Goal: Task Accomplishment & Management: Manage account settings

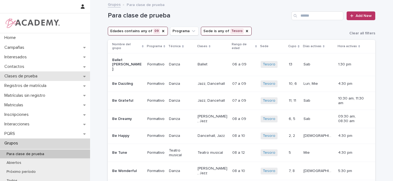
click at [81, 77] on div "Clases de prueba" at bounding box center [45, 77] width 90 height 10
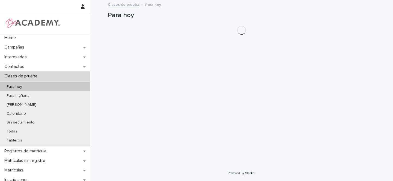
click at [44, 88] on div "Para hoy" at bounding box center [45, 87] width 90 height 9
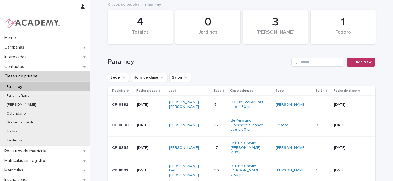
click at [210, 104] on div "[PERSON_NAME] [PERSON_NAME]" at bounding box center [189, 105] width 41 height 14
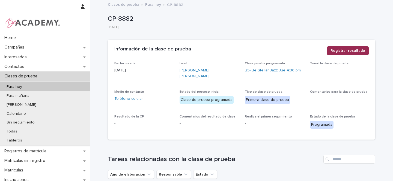
click at [348, 51] on span "Registrar resultado" at bounding box center [348, 50] width 35 height 5
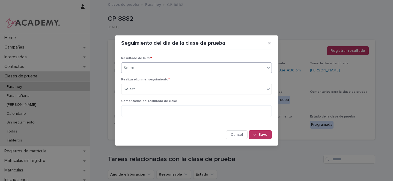
click at [145, 67] on div "Select..." at bounding box center [193, 68] width 143 height 9
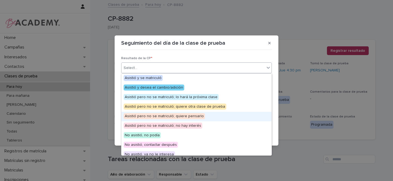
click at [172, 117] on span "Asistió pero no se matriculó; quiere pensarlo" at bounding box center [164, 116] width 81 height 6
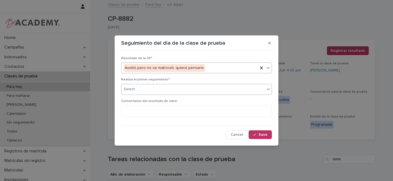
click at [138, 88] on input "text" at bounding box center [138, 89] width 1 height 5
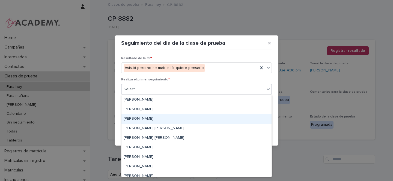
click at [142, 118] on div "Gina Orjuela Cortes" at bounding box center [197, 119] width 150 height 10
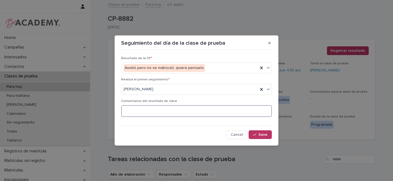
click at [144, 110] on textarea at bounding box center [196, 111] width 151 height 12
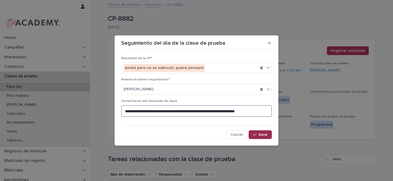
type textarea "**********"
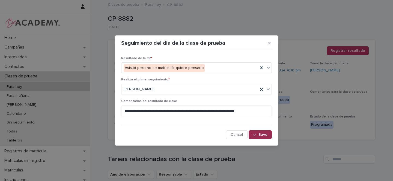
click at [255, 135] on icon "button" at bounding box center [254, 135] width 3 height 2
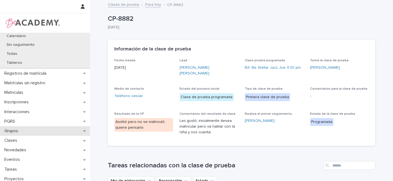
scroll to position [79, 0]
click at [83, 130] on icon at bounding box center [84, 130] width 2 height 1
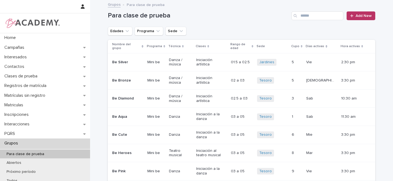
scroll to position [1, 0]
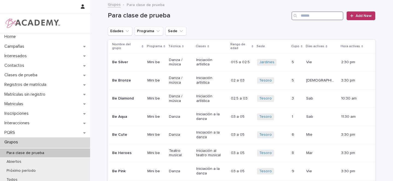
click at [304, 16] on input "Search" at bounding box center [318, 15] width 52 height 9
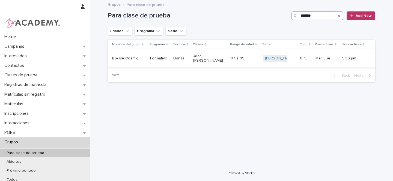
type input "*******"
click at [144, 57] on div "B5- Be Cosmic" at bounding box center [129, 58] width 34 height 9
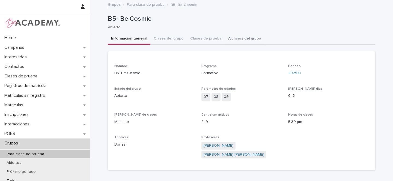
click at [247, 40] on button "Alumnos del grupo" at bounding box center [245, 38] width 40 height 11
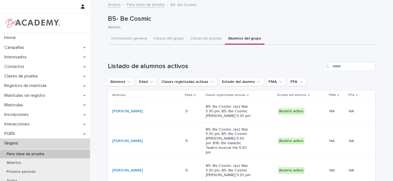
click at [142, 4] on link "Para clase de prueba" at bounding box center [146, 4] width 38 height 6
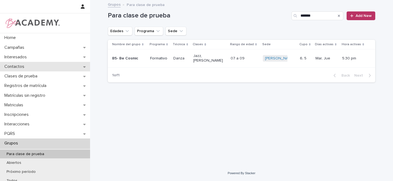
click at [47, 66] on div "Contactos" at bounding box center [45, 67] width 90 height 10
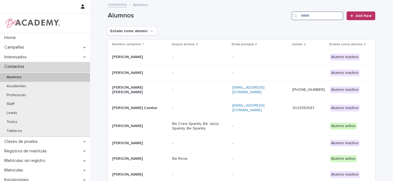
click at [309, 14] on input "Search" at bounding box center [318, 15] width 52 height 9
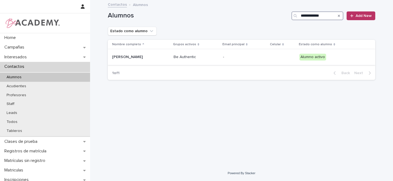
type input "**********"
click at [164, 54] on div "[PERSON_NAME]" at bounding box center [139, 57] width 55 height 6
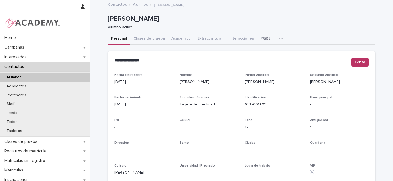
click at [258, 38] on button "PQRS" at bounding box center [265, 38] width 17 height 11
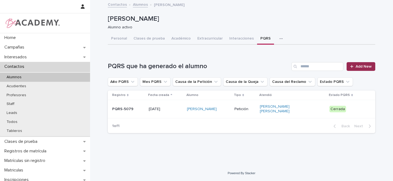
click at [362, 65] on span "Add New" at bounding box center [364, 67] width 16 height 4
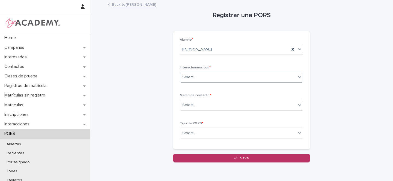
click at [200, 77] on div "Select..." at bounding box center [238, 77] width 116 height 9
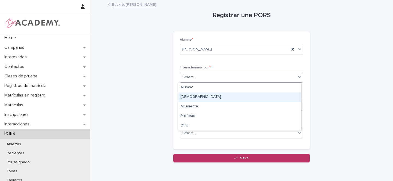
click at [189, 97] on div "Papá" at bounding box center [239, 98] width 123 height 10
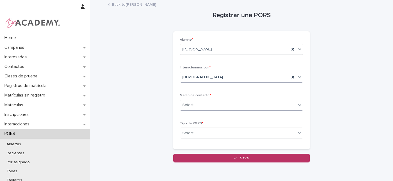
click at [198, 107] on div "Select..." at bounding box center [238, 105] width 116 height 9
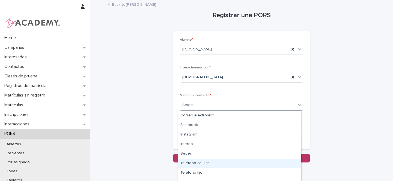
scroll to position [6, 0]
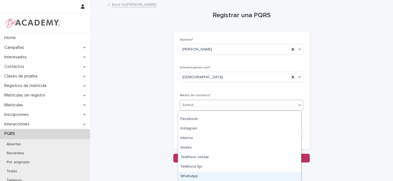
click at [189, 177] on div "WhatsApp" at bounding box center [239, 177] width 123 height 10
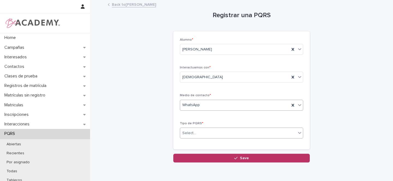
click at [189, 134] on div "Select..." at bounding box center [190, 134] width 14 height 6
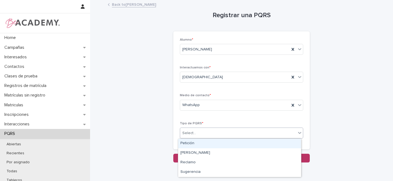
click at [189, 144] on div "Petición" at bounding box center [239, 144] width 123 height 10
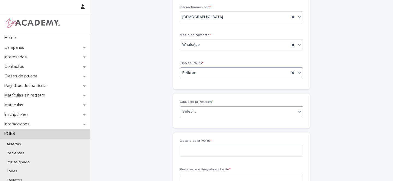
scroll to position [67, 0]
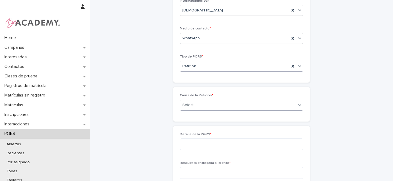
click at [190, 103] on div "Select..." at bounding box center [190, 105] width 14 height 6
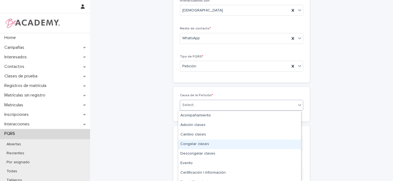
click at [198, 144] on div "Congelar clases" at bounding box center [239, 145] width 123 height 10
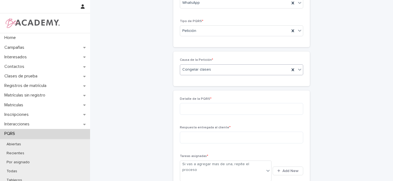
scroll to position [103, 0]
click at [207, 109] on textarea at bounding box center [242, 109] width 124 height 12
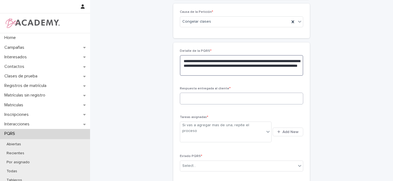
type textarea "**********"
click at [200, 97] on textarea at bounding box center [242, 99] width 124 height 12
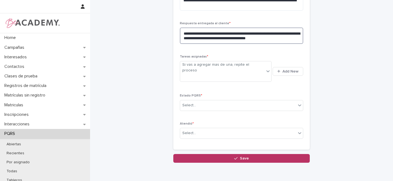
scroll to position [215, 0]
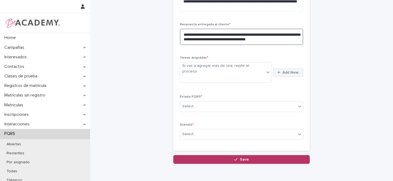
type textarea "**********"
click at [290, 71] on span "Add New" at bounding box center [291, 73] width 16 height 4
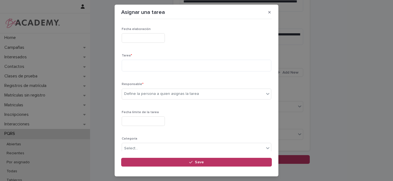
click at [134, 38] on input "text" at bounding box center [143, 38] width 43 height 10
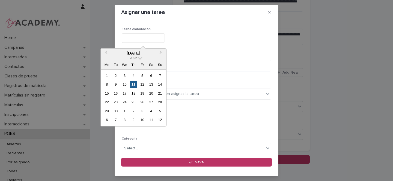
click at [134, 86] on div "11" at bounding box center [133, 84] width 7 height 7
type input "**********"
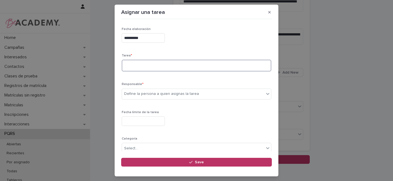
click at [132, 60] on textarea at bounding box center [197, 66] width 150 height 12
type textarea "**********"
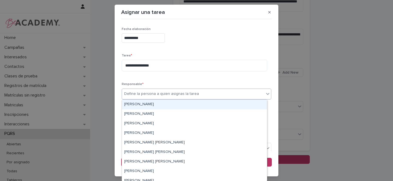
click at [130, 94] on div "Define la persona a quien asignas la tarea" at bounding box center [161, 94] width 75 height 6
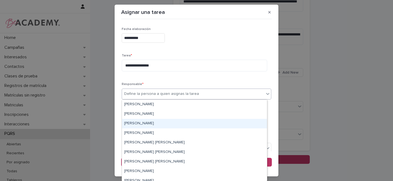
click at [137, 124] on div "Gina Orjuela Cortes" at bounding box center [194, 124] width 145 height 10
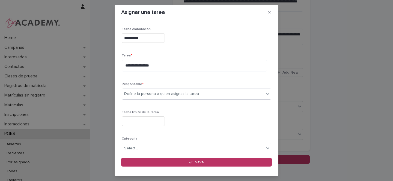
click at [134, 124] on input "text" at bounding box center [143, 122] width 43 height 10
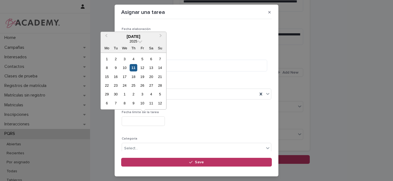
click at [134, 68] on div "11" at bounding box center [133, 67] width 7 height 7
type input "**********"
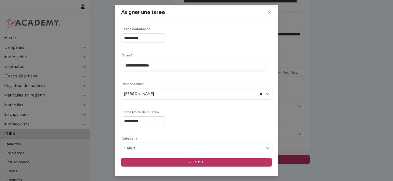
scroll to position [47, 0]
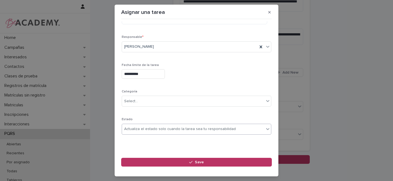
click at [140, 127] on div "Actualiza el estado solo cuando la tarea sea tu responsabilidad" at bounding box center [180, 130] width 112 height 6
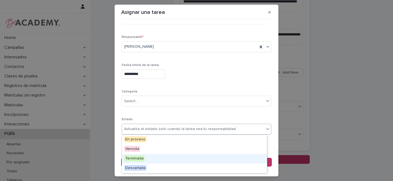
click at [136, 158] on span "Terminada" at bounding box center [134, 159] width 20 height 6
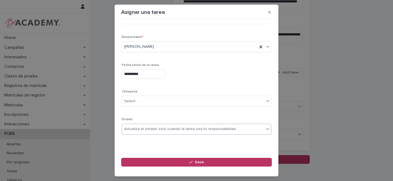
click at [194, 161] on div "button" at bounding box center [191, 163] width 5 height 4
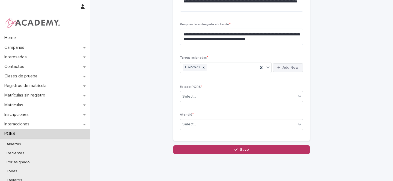
click at [290, 67] on span "Add New" at bounding box center [291, 68] width 16 height 4
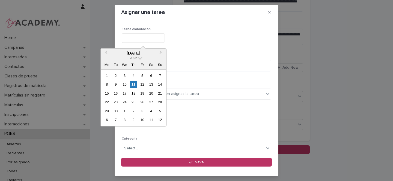
click at [124, 34] on input "text" at bounding box center [143, 38] width 43 height 10
click at [134, 84] on div "11" at bounding box center [133, 84] width 7 height 7
type input "**********"
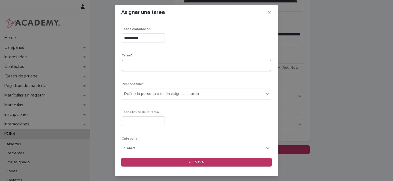
click at [140, 65] on textarea at bounding box center [197, 66] width 150 height 12
type textarea "**********"
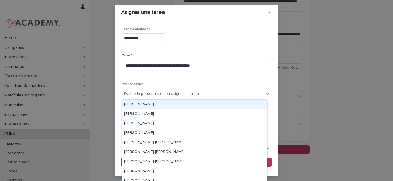
click at [139, 94] on div "Define la persona a quien asignas la tarea" at bounding box center [161, 94] width 75 height 6
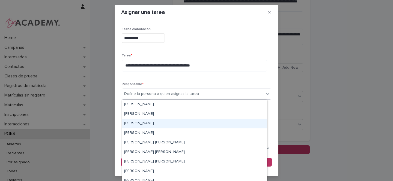
click at [139, 123] on div "Gina Orjuela Cortes" at bounding box center [194, 124] width 145 height 10
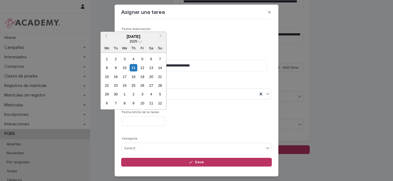
click at [137, 122] on input "text" at bounding box center [143, 122] width 43 height 10
click at [135, 85] on div "25" at bounding box center [133, 85] width 7 height 7
type input "**********"
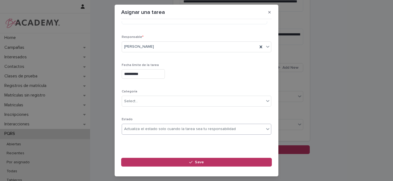
click at [139, 127] on div "Actualiza el estado solo cuando la tarea sea tu responsabilidad" at bounding box center [180, 130] width 112 height 6
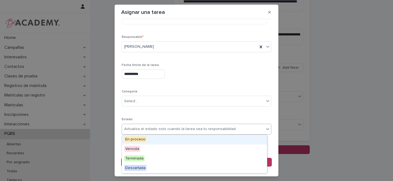
click at [136, 141] on span "En proceso" at bounding box center [135, 140] width 22 height 6
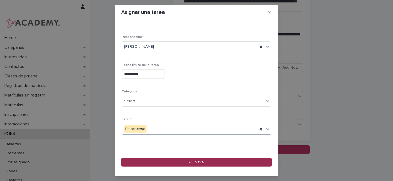
click at [197, 162] on span "Save" at bounding box center [199, 163] width 9 height 4
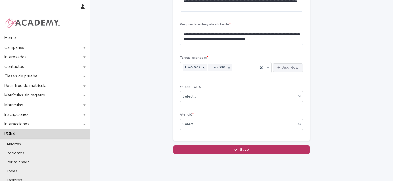
click at [288, 69] on span "Add New" at bounding box center [291, 68] width 16 height 4
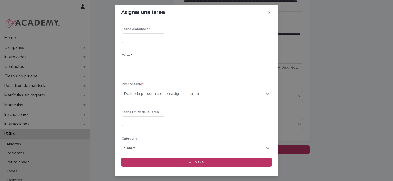
click at [139, 40] on input "text" at bounding box center [143, 38] width 43 height 10
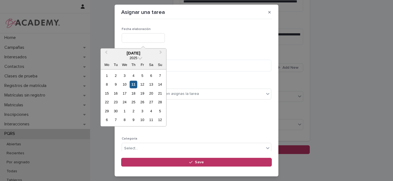
click at [134, 84] on div "11" at bounding box center [133, 84] width 7 height 7
type input "**********"
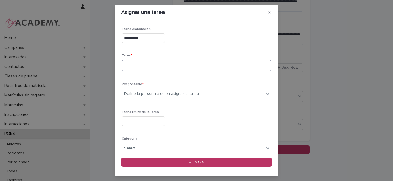
click at [144, 66] on textarea at bounding box center [197, 66] width 150 height 12
type textarea "**********"
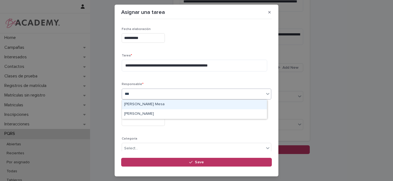
type input "****"
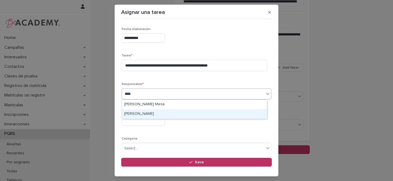
click at [152, 113] on div "Sara Velez Henao" at bounding box center [194, 115] width 145 height 10
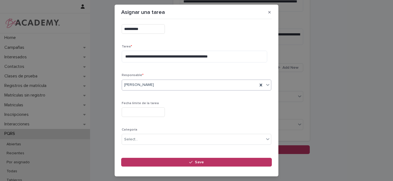
scroll to position [18, 0]
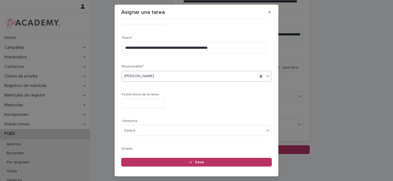
click at [129, 104] on input "text" at bounding box center [143, 104] width 43 height 10
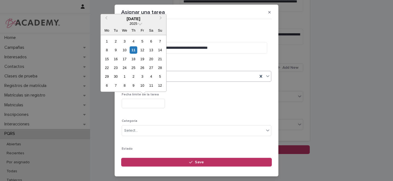
click at [116, 59] on div "16" at bounding box center [115, 58] width 7 height 7
type input "**********"
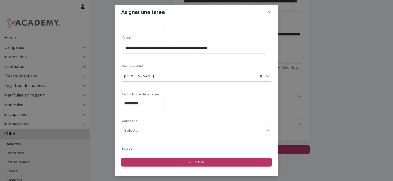
scroll to position [47, 0]
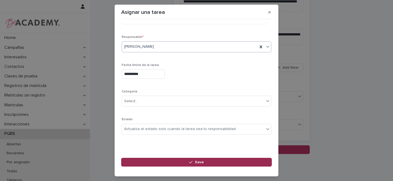
click at [201, 162] on span "Save" at bounding box center [199, 163] width 9 height 4
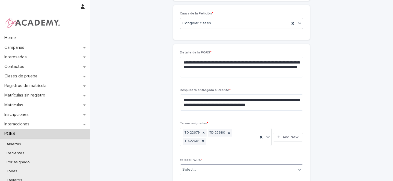
scroll to position [165, 0]
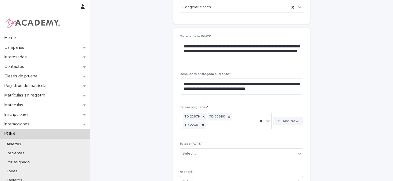
click at [285, 119] on span "Add New" at bounding box center [291, 121] width 16 height 4
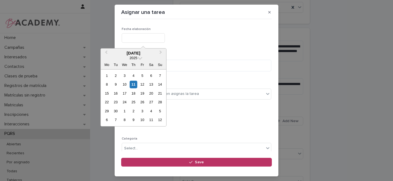
click at [134, 38] on input "text" at bounding box center [143, 38] width 43 height 10
click at [134, 84] on div "11" at bounding box center [133, 84] width 7 height 7
type input "**********"
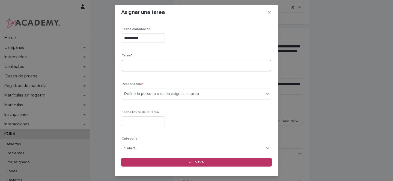
click at [144, 67] on textarea at bounding box center [197, 66] width 150 height 12
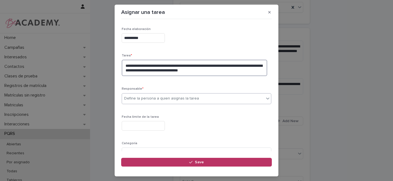
type textarea "**********"
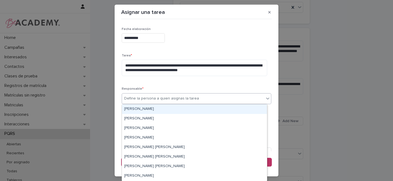
click at [140, 100] on div "Define la persona a quien asignas la tarea" at bounding box center [161, 99] width 75 height 6
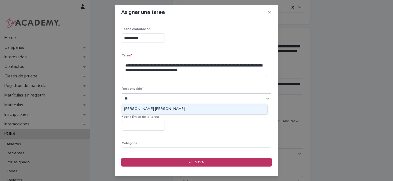
type input "***"
click at [148, 108] on div "Leidy Mesa Alvarez" at bounding box center [194, 110] width 145 height 10
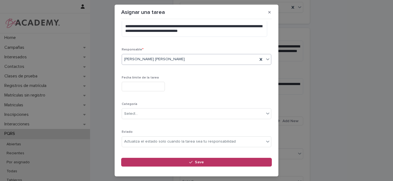
scroll to position [52, 0]
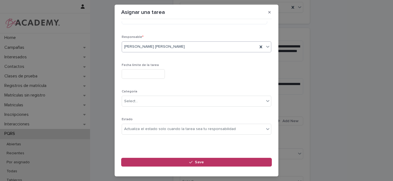
click at [132, 74] on input "text" at bounding box center [143, 74] width 43 height 10
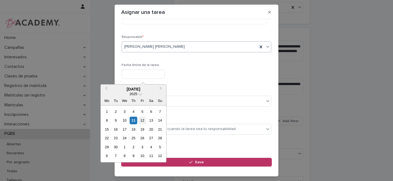
click at [143, 121] on div "12" at bounding box center [142, 120] width 7 height 7
type input "**********"
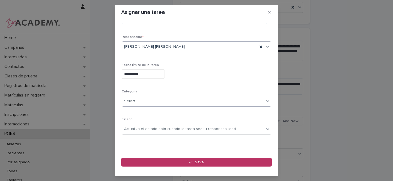
click at [134, 101] on div "Select..." at bounding box center [131, 102] width 14 height 6
click at [193, 84] on div "**********" at bounding box center [197, 57] width 150 height 164
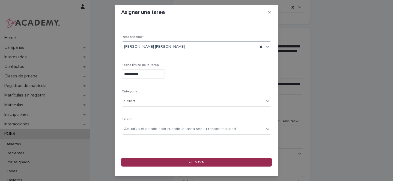
click at [190, 162] on icon "button" at bounding box center [190, 163] width 3 height 4
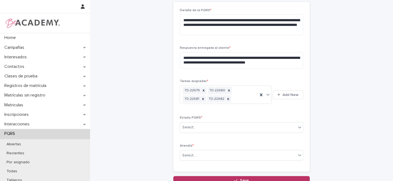
scroll to position [223, 0]
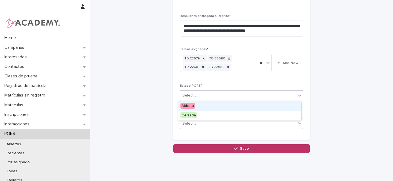
click at [190, 94] on div "Select..." at bounding box center [190, 96] width 14 height 6
click at [190, 106] on span "Abierta" at bounding box center [188, 106] width 15 height 6
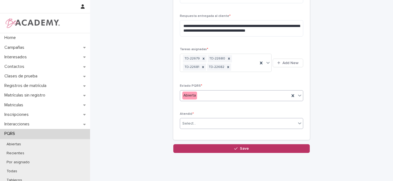
click at [188, 124] on div "Select..." at bounding box center [190, 124] width 14 height 6
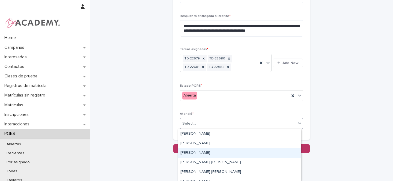
click at [190, 153] on div "Gina Orjuela Cortes" at bounding box center [239, 154] width 123 height 10
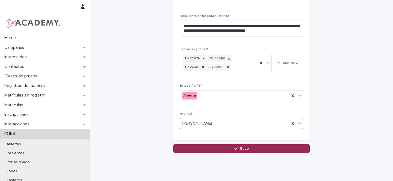
click at [244, 146] on button "Save" at bounding box center [242, 149] width 137 height 9
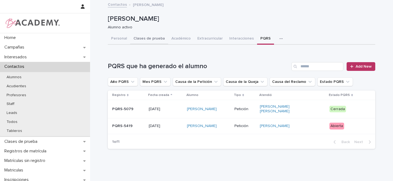
click at [149, 40] on button "Clases de prueba" at bounding box center [149, 38] width 38 height 11
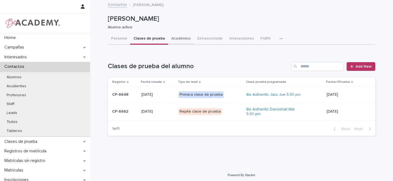
click at [174, 40] on button "Académico" at bounding box center [181, 38] width 26 height 11
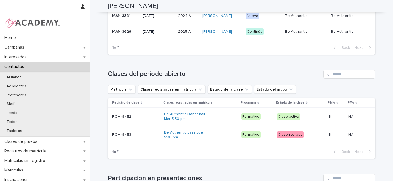
scroll to position [184, 0]
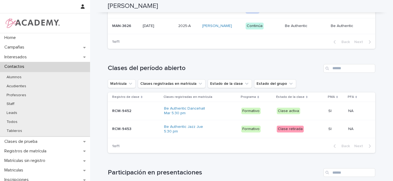
click at [225, 108] on div "Be Authentic Dancehall Mar 5:30 pm" at bounding box center [200, 111] width 73 height 14
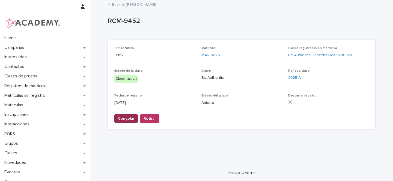
click at [127, 122] on span "Congelar" at bounding box center [126, 118] width 16 height 5
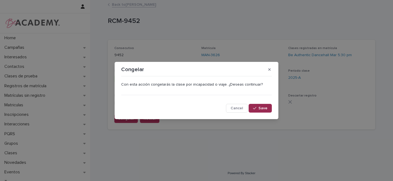
click at [264, 109] on span "Save" at bounding box center [263, 109] width 9 height 4
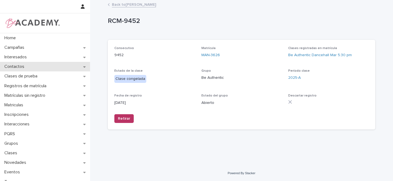
click at [81, 67] on div "Contactos" at bounding box center [45, 67] width 90 height 10
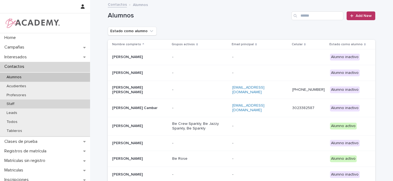
click at [13, 104] on p "Staff" at bounding box center [10, 104] width 17 height 5
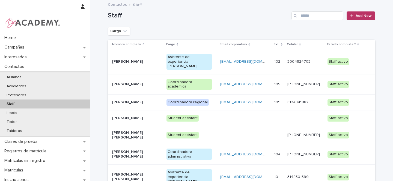
click at [150, 100] on p "Gina Orjuela Cortes" at bounding box center [135, 102] width 46 height 5
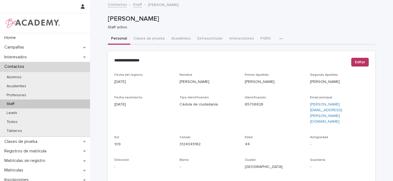
click at [280, 39] on icon "button" at bounding box center [281, 38] width 3 height 1
click at [256, 53] on button "Tareas" at bounding box center [262, 53] width 36 height 8
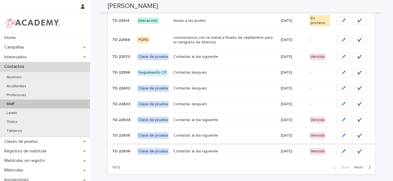
scroll to position [117, 0]
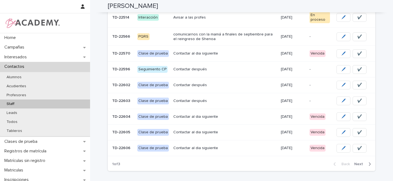
click at [252, 59] on td "Contactar al dia siguiente" at bounding box center [225, 54] width 108 height 16
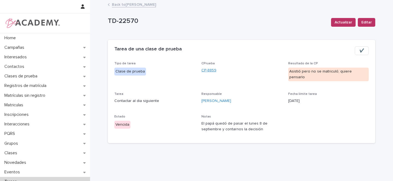
click at [207, 70] on link "CP-8859" at bounding box center [209, 71] width 15 height 6
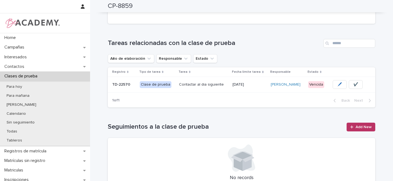
scroll to position [113, 0]
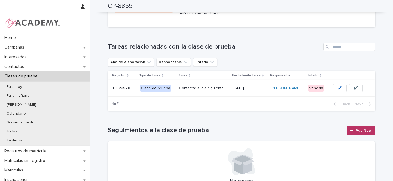
click at [338, 87] on span "🖊️" at bounding box center [340, 88] width 5 height 5
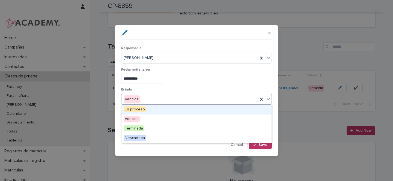
click at [144, 100] on div "Vencida" at bounding box center [190, 99] width 137 height 9
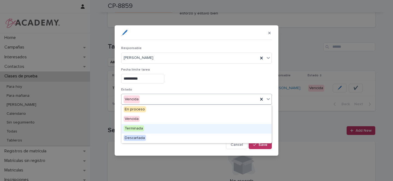
click at [131, 129] on span "Terminada" at bounding box center [134, 129] width 20 height 6
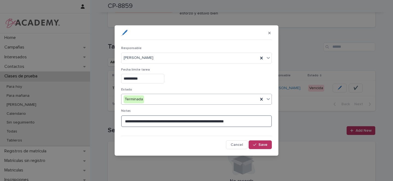
click at [143, 121] on textarea "**********" at bounding box center [196, 122] width 151 height 12
click at [261, 141] on button "Save" at bounding box center [260, 145] width 23 height 9
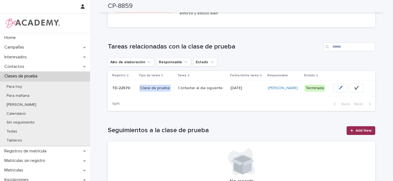
click at [360, 130] on span "Add New" at bounding box center [364, 131] width 16 height 4
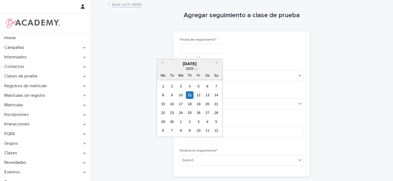
click at [194, 49] on input "text" at bounding box center [201, 49] width 43 height 10
click at [189, 96] on div "11" at bounding box center [189, 95] width 7 height 7
type input "**********"
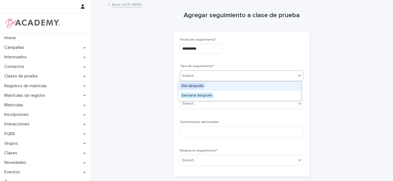
click at [194, 76] on div "Select..." at bounding box center [238, 76] width 116 height 9
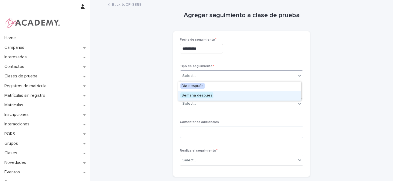
click at [197, 97] on span "Semana después" at bounding box center [197, 96] width 33 height 6
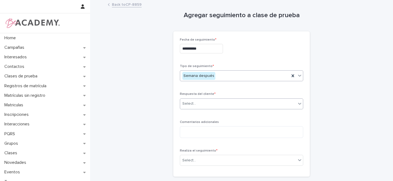
click at [192, 104] on div "Select..." at bounding box center [190, 104] width 14 height 6
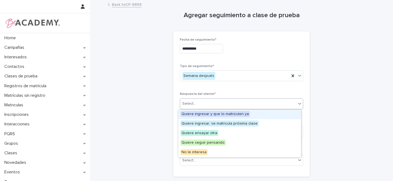
drag, startPoint x: 211, startPoint y: 119, endPoint x: 210, endPoint y: 114, distance: 5.4
click at [210, 114] on span "Quiere ingresar y que lo matriculen ya" at bounding box center [216, 114] width 70 height 6
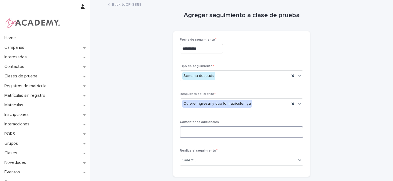
click at [192, 133] on textarea at bounding box center [242, 133] width 124 height 12
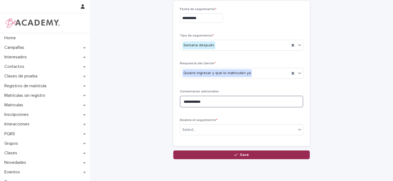
scroll to position [52, 0]
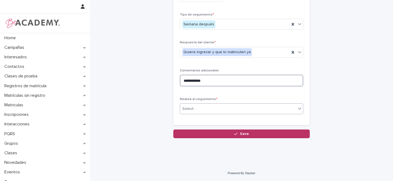
type textarea "**********"
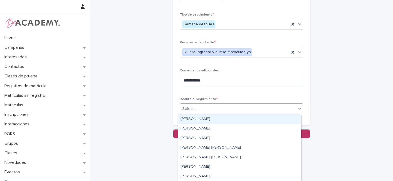
click at [199, 108] on div "Select..." at bounding box center [238, 109] width 116 height 9
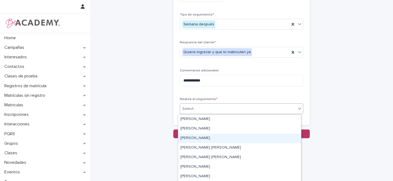
click at [196, 138] on div "Gina Orjuela Cortes" at bounding box center [239, 139] width 123 height 10
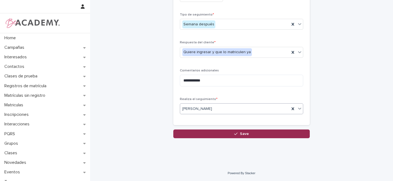
click at [243, 135] on span "Save" at bounding box center [244, 134] width 9 height 4
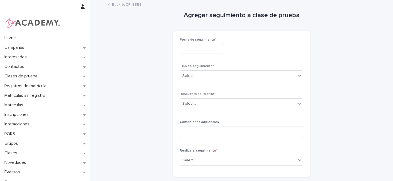
click at [120, 3] on link "Back to CP-8859" at bounding box center [127, 4] width 30 height 6
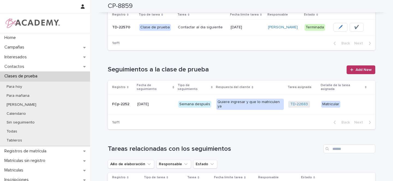
scroll to position [245, 0]
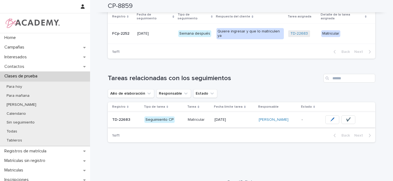
click at [346, 117] on span "✔️" at bounding box center [348, 119] width 5 height 5
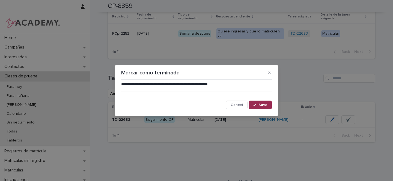
click at [262, 107] on button "Save" at bounding box center [260, 105] width 23 height 9
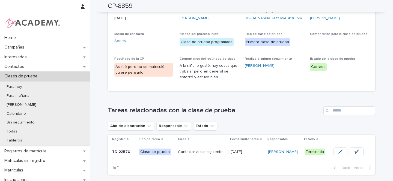
scroll to position [0, 0]
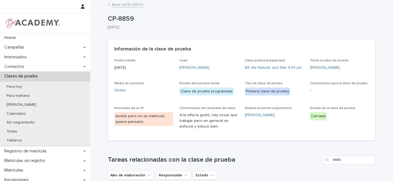
click at [130, 5] on link "Back to TD-22570" at bounding box center [127, 4] width 31 height 6
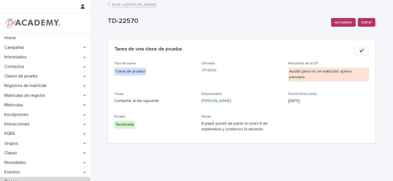
click at [139, 6] on link "Back to Gina Orjuela Cortes" at bounding box center [134, 4] width 44 height 6
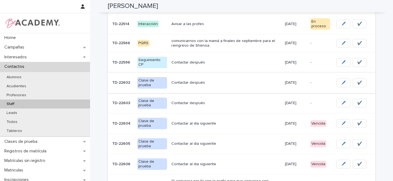
scroll to position [117, 0]
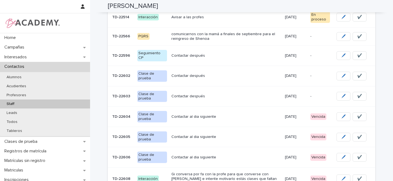
click at [228, 58] on p "Contactar después" at bounding box center [226, 56] width 109 height 5
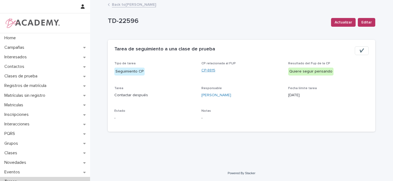
click at [209, 69] on link "CP-8815" at bounding box center [209, 71] width 14 height 6
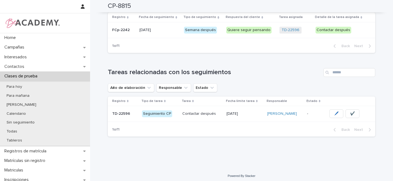
scroll to position [257, 0]
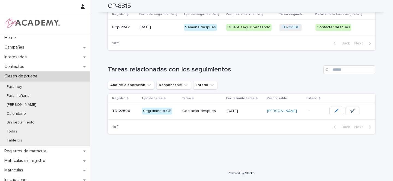
click at [334, 110] on span "🖊️" at bounding box center [336, 110] width 5 height 5
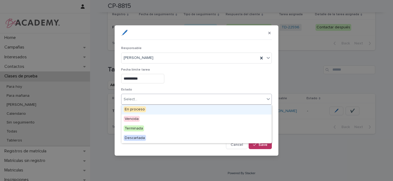
click at [137, 99] on div "Select..." at bounding box center [131, 100] width 14 height 6
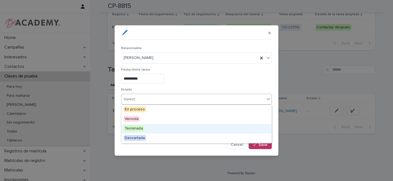
click at [135, 128] on span "Terminada" at bounding box center [134, 129] width 20 height 6
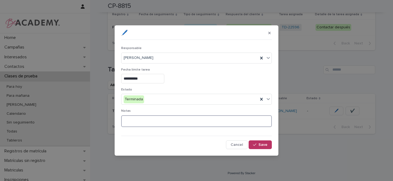
click at [136, 119] on textarea at bounding box center [196, 122] width 151 height 12
type textarea "**********"
click at [266, 144] on span "Save" at bounding box center [263, 145] width 9 height 4
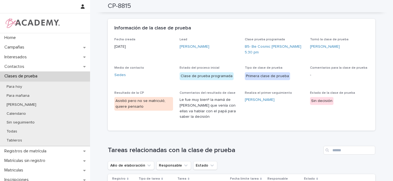
scroll to position [0, 0]
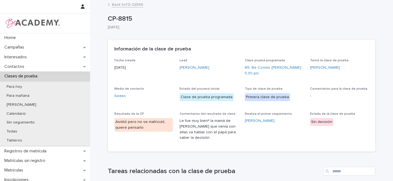
click at [131, 5] on link "Back to TD-22596" at bounding box center [127, 4] width 31 height 6
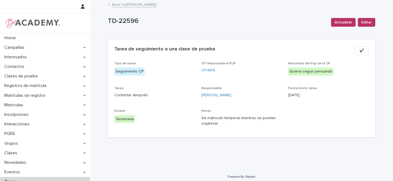
click at [140, 3] on link "Back to Gina Orjuela Cortes" at bounding box center [134, 4] width 44 height 6
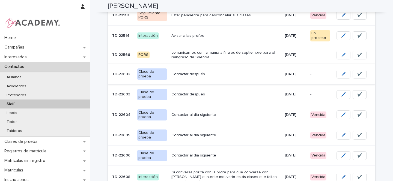
scroll to position [100, 0]
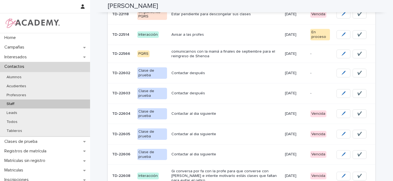
click at [222, 75] on p "Contactar después" at bounding box center [226, 73] width 109 height 5
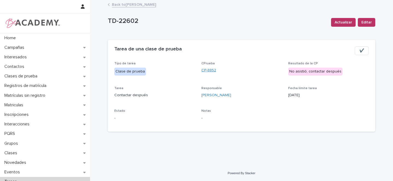
click at [209, 70] on link "CP-8852" at bounding box center [209, 71] width 15 height 6
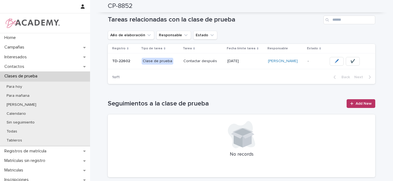
scroll to position [95, 0]
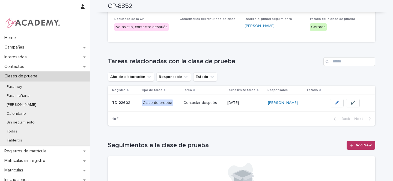
click at [352, 101] on span "✔️" at bounding box center [353, 103] width 5 height 5
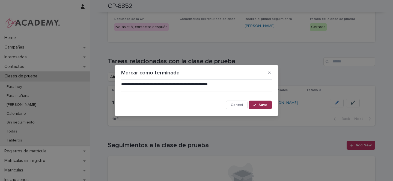
click at [257, 105] on icon "button" at bounding box center [254, 105] width 3 height 4
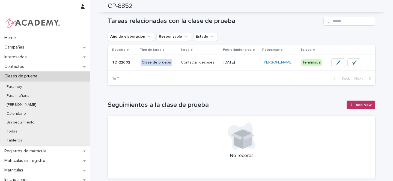
scroll to position [170, 0]
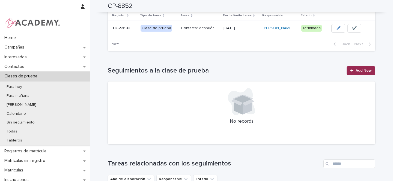
click at [356, 69] on span "Add New" at bounding box center [364, 71] width 16 height 4
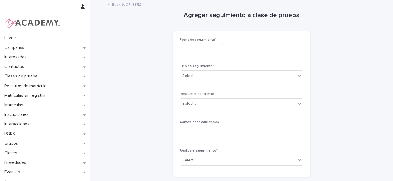
click at [194, 49] on input "text" at bounding box center [201, 49] width 43 height 10
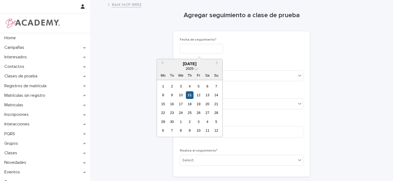
click at [191, 95] on div "11" at bounding box center [189, 95] width 7 height 7
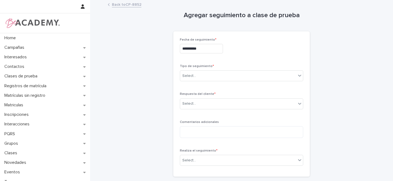
type input "**********"
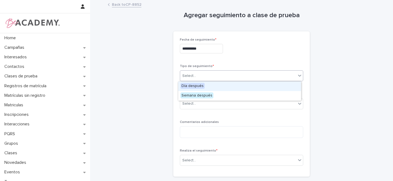
click at [192, 75] on div "Select..." at bounding box center [190, 76] width 14 height 6
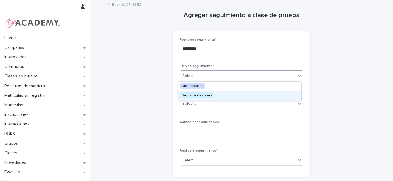
click at [189, 95] on span "Semana después" at bounding box center [197, 96] width 33 height 6
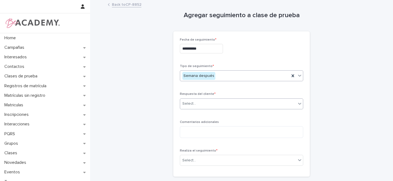
click at [190, 101] on div "Select..." at bounding box center [238, 103] width 116 height 9
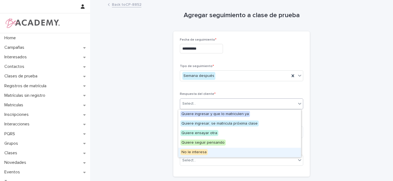
click at [192, 152] on span "No le interesa" at bounding box center [194, 152] width 27 height 6
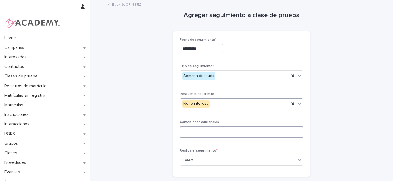
click at [196, 131] on textarea at bounding box center [242, 133] width 124 height 12
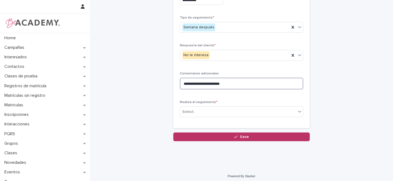
scroll to position [52, 0]
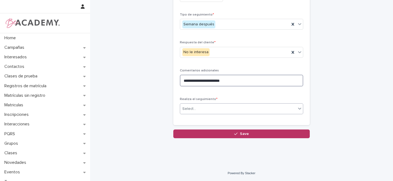
type textarea "**********"
click at [197, 105] on div "Select..." at bounding box center [238, 109] width 116 height 9
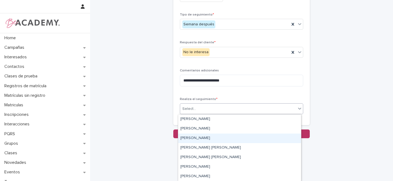
click at [192, 137] on div "Gina Orjuela Cortes" at bounding box center [239, 139] width 123 height 10
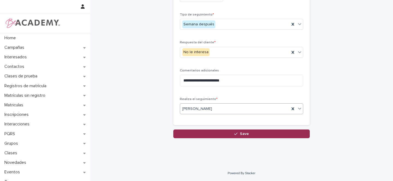
click at [248, 135] on button "Save" at bounding box center [242, 134] width 137 height 9
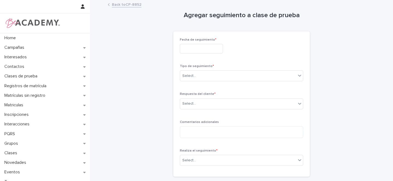
click at [122, 5] on link "Back to CP-8852" at bounding box center [127, 4] width 30 height 6
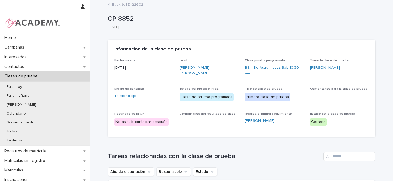
click at [130, 6] on link "Back to TD-22602" at bounding box center [127, 4] width 31 height 6
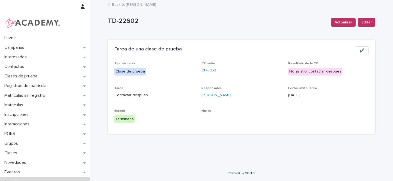
click at [136, 6] on link "Back to Gina Orjuela Cortes" at bounding box center [134, 4] width 44 height 6
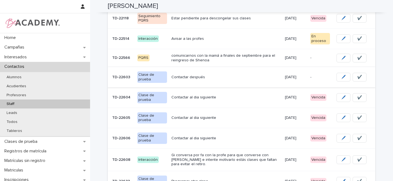
scroll to position [104, 0]
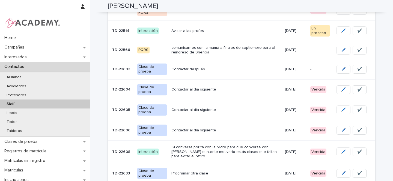
click at [235, 72] on div "Contactar después" at bounding box center [226, 69] width 109 height 9
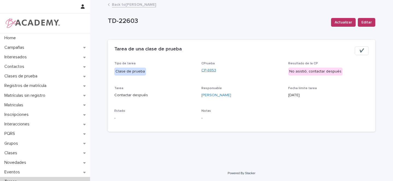
click at [210, 69] on link "CP-8853" at bounding box center [209, 71] width 15 height 6
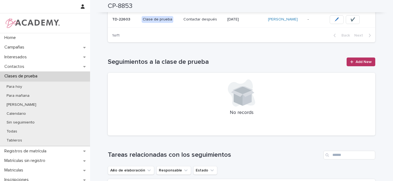
scroll to position [147, 0]
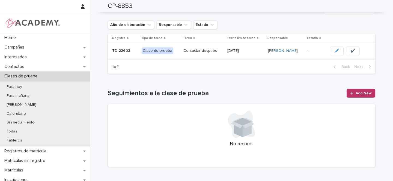
click at [351, 52] on span "✔️" at bounding box center [353, 50] width 5 height 5
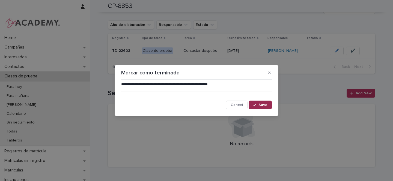
click at [259, 105] on div "button" at bounding box center [255, 105] width 5 height 4
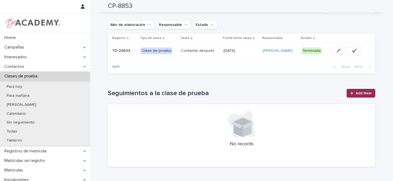
click at [362, 94] on span "Add New" at bounding box center [364, 94] width 16 height 4
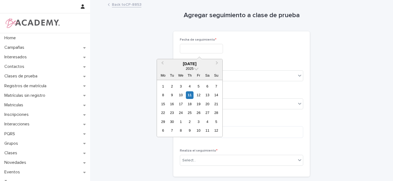
click at [197, 49] on input "text" at bounding box center [201, 49] width 43 height 10
click at [192, 96] on div "11" at bounding box center [189, 95] width 7 height 7
type input "**********"
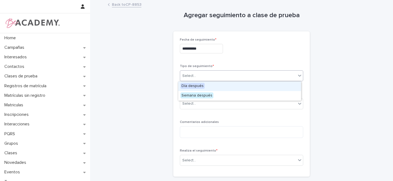
click at [197, 75] on div "Select..." at bounding box center [238, 76] width 116 height 9
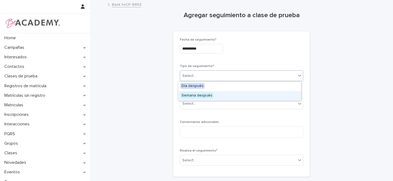
click at [196, 96] on span "Semana después" at bounding box center [197, 96] width 33 height 6
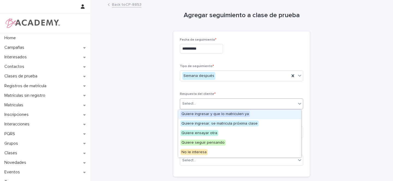
click at [195, 106] on div "Select..." at bounding box center [238, 103] width 116 height 9
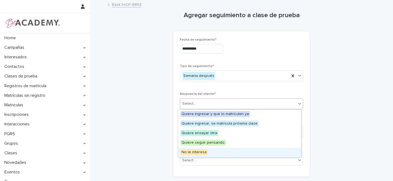
click at [194, 152] on span "No le interesa" at bounding box center [194, 152] width 27 height 6
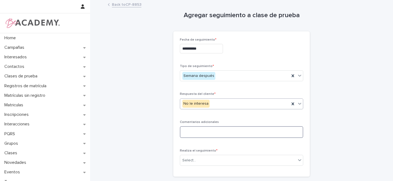
click at [194, 131] on textarea at bounding box center [242, 133] width 124 height 12
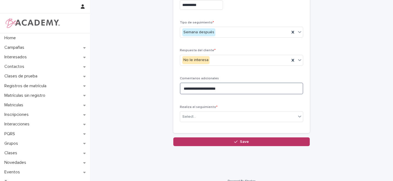
scroll to position [52, 0]
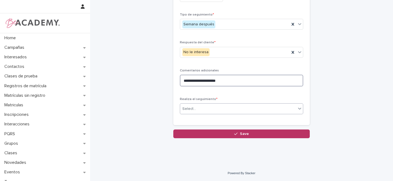
type textarea "**********"
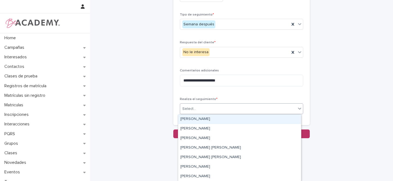
click at [191, 107] on div "Select..." at bounding box center [190, 109] width 14 height 6
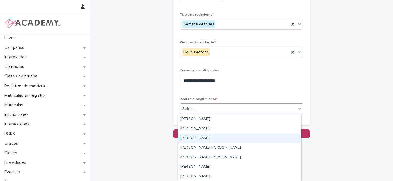
click at [189, 139] on div "Gina Orjuela Cortes" at bounding box center [239, 139] width 123 height 10
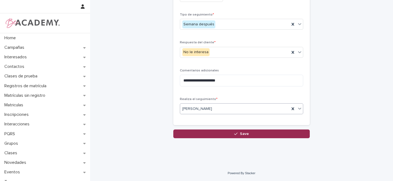
click at [242, 134] on span "Save" at bounding box center [244, 134] width 9 height 4
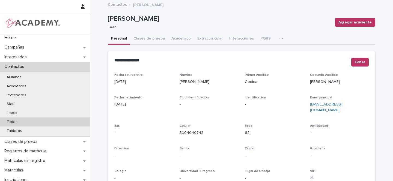
click at [13, 122] on p "Todos" at bounding box center [12, 122] width 20 height 5
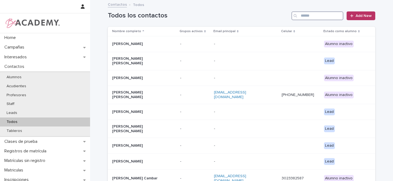
click at [317, 17] on input "Search" at bounding box center [318, 15] width 52 height 9
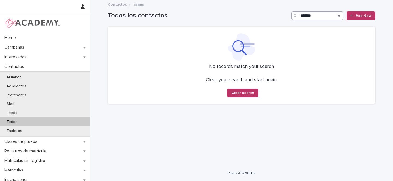
type input "*******"
click at [363, 17] on span "Add New" at bounding box center [364, 16] width 16 height 4
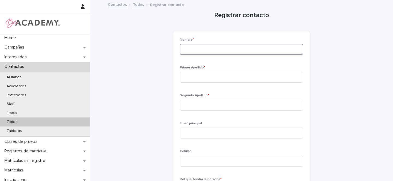
click at [195, 51] on input at bounding box center [242, 49] width 124 height 11
type input "*******"
type input "*****"
type input "*******"
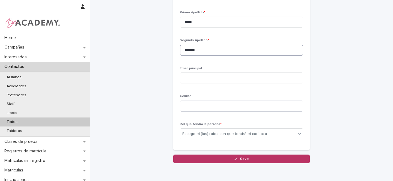
scroll to position [61, 0]
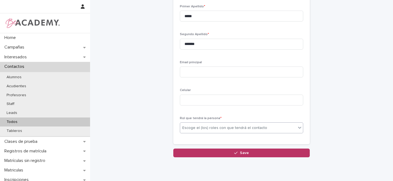
click at [191, 130] on div "Escoge el (los) roles con que tendrá el contacto" at bounding box center [225, 128] width 85 height 6
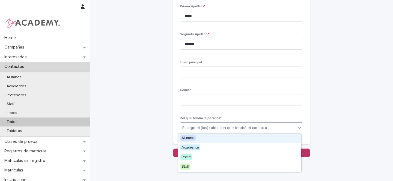
click at [189, 137] on span "Alumno" at bounding box center [188, 138] width 15 height 6
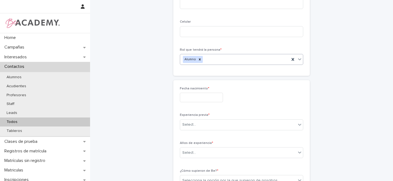
scroll to position [130, 0]
click at [185, 97] on input "text" at bounding box center [201, 97] width 43 height 10
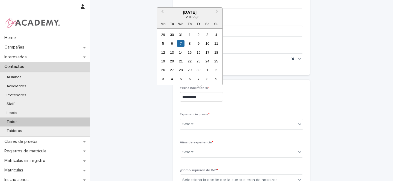
type input "**********"
click at [252, 101] on div "**********" at bounding box center [242, 97] width 124 height 10
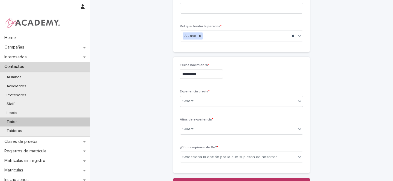
scroll to position [160, 0]
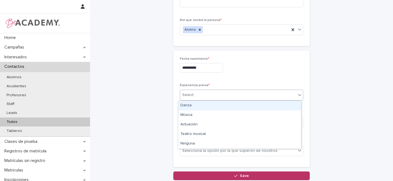
click at [184, 95] on div "Select..." at bounding box center [190, 95] width 14 height 6
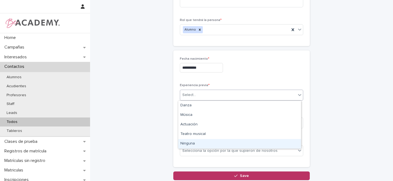
click at [189, 145] on div "Ninguna" at bounding box center [239, 144] width 123 height 10
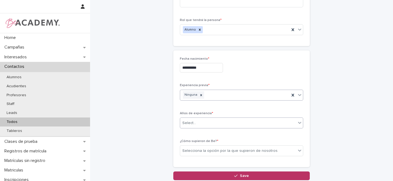
click at [189, 120] on div "Select..." at bounding box center [190, 123] width 14 height 6
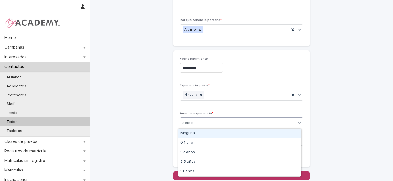
click at [189, 133] on div "Ninguna" at bounding box center [239, 134] width 123 height 10
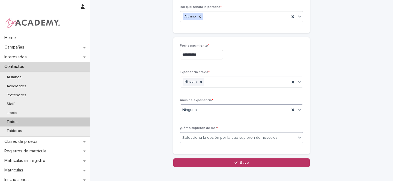
scroll to position [178, 0]
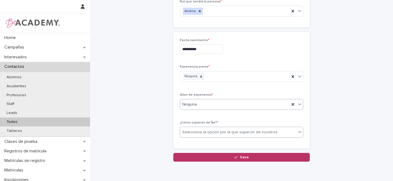
click at [196, 130] on div "Selecciona la opción por la que supieron de nosotros" at bounding box center [230, 133] width 95 height 6
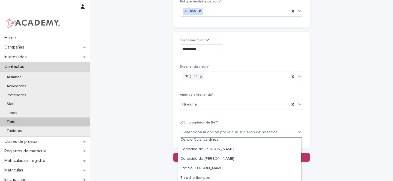
scroll to position [129, 0]
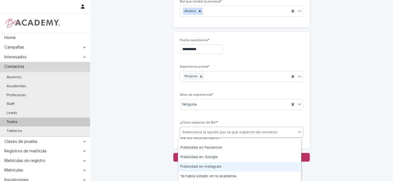
click at [212, 168] on div "Publicidad en Instagram" at bounding box center [239, 168] width 123 height 10
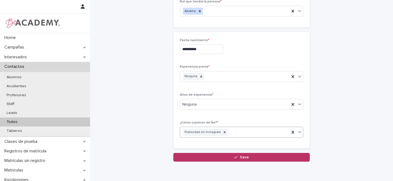
click at [240, 157] on span "Save" at bounding box center [244, 158] width 9 height 4
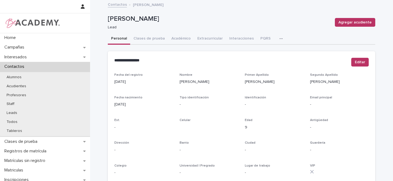
scroll to position [222, 0]
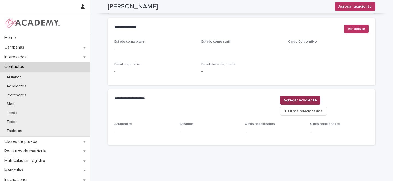
click at [317, 99] on span "Agregar acudiente" at bounding box center [300, 100] width 33 height 5
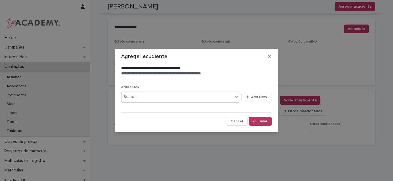
click at [136, 97] on div "Select..." at bounding box center [131, 97] width 14 height 6
type input "**********"
click at [259, 96] on span "Add New" at bounding box center [259, 97] width 16 height 4
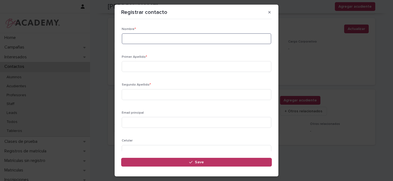
click at [138, 40] on input at bounding box center [197, 38] width 150 height 11
type input "******"
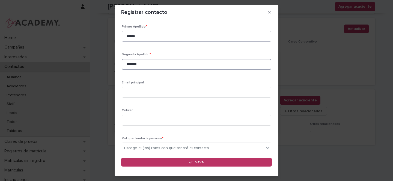
scroll to position [0, 0]
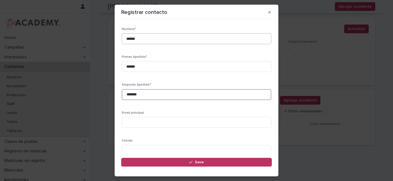
type input "*******"
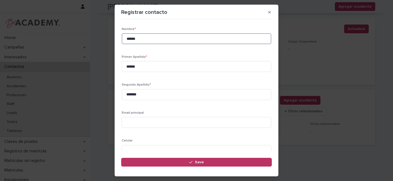
click at [136, 40] on input "******" at bounding box center [197, 38] width 150 height 11
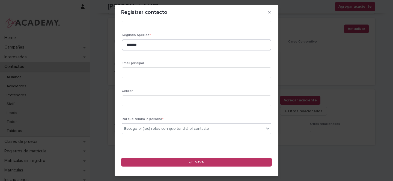
scroll to position [52, 0]
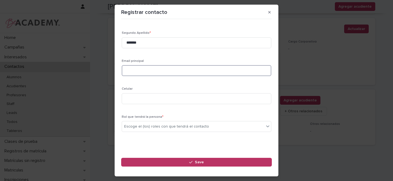
click at [137, 70] on input at bounding box center [197, 70] width 150 height 11
paste input "**********"
type input "**********"
click at [137, 97] on input at bounding box center [197, 98] width 150 height 11
paste input "**********"
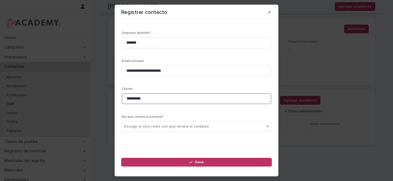
scroll to position [57, 0]
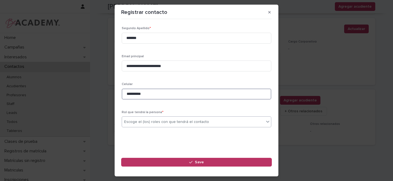
type input "**********"
click at [130, 123] on div "Escoge el (los) roles con que tendrá el contacto" at bounding box center [166, 122] width 85 height 6
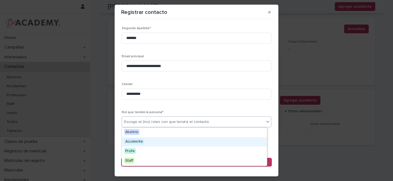
click at [131, 141] on span "Acudiente" at bounding box center [134, 142] width 20 height 6
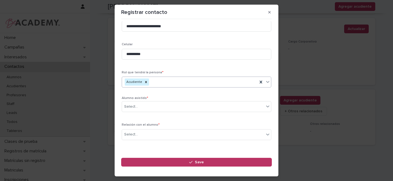
scroll to position [109, 0]
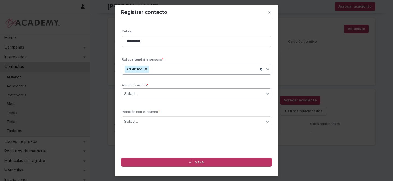
click at [141, 94] on div "Select..." at bounding box center [193, 94] width 142 height 9
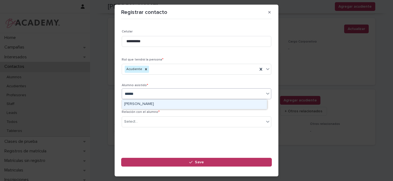
type input "*******"
click at [145, 104] on div "Hillary Velez Gaviria" at bounding box center [194, 105] width 145 height 10
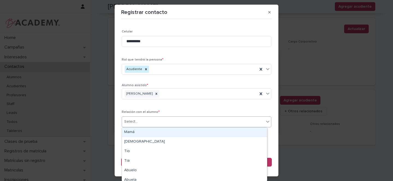
click at [139, 121] on div "Select..." at bounding box center [193, 121] width 142 height 9
click at [132, 133] on div "Mamá" at bounding box center [194, 133] width 145 height 10
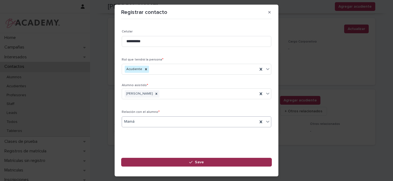
click at [199, 163] on span "Save" at bounding box center [199, 163] width 9 height 4
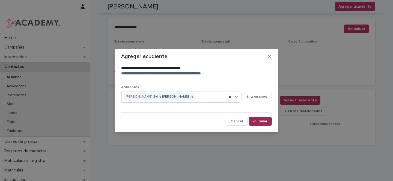
click at [265, 121] on span "Save" at bounding box center [263, 122] width 9 height 4
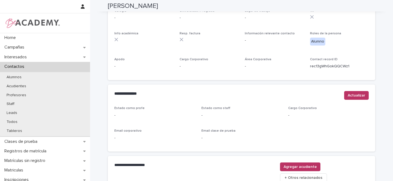
scroll to position [0, 0]
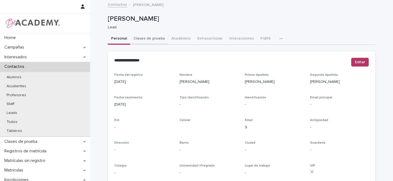
click at [139, 39] on button "Clases de prueba" at bounding box center [149, 38] width 38 height 11
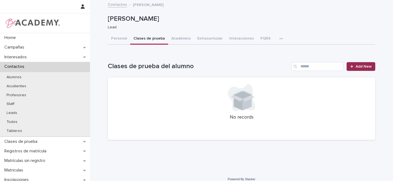
click at [361, 67] on span "Add New" at bounding box center [364, 67] width 16 height 4
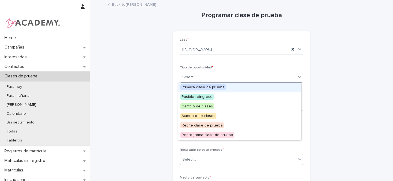
click at [193, 78] on div "Select..." at bounding box center [238, 77] width 116 height 9
click at [216, 87] on span "Primera clase de prueba" at bounding box center [203, 87] width 45 height 6
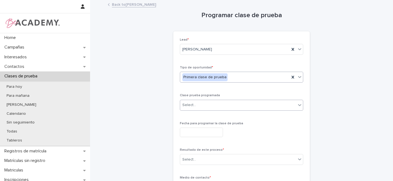
click at [199, 104] on div "Select..." at bounding box center [238, 105] width 116 height 9
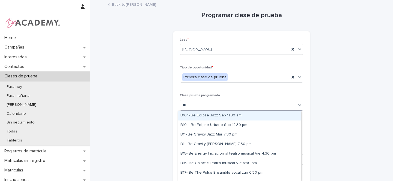
type input "*"
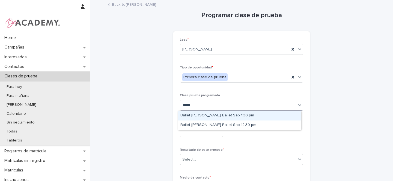
type input "******"
click at [216, 114] on div "Ballet Lila Ballet Sab 1:30 pm" at bounding box center [239, 116] width 123 height 10
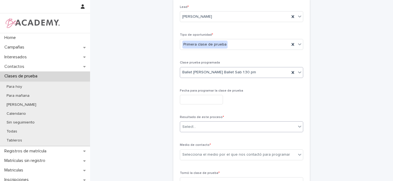
scroll to position [40, 0]
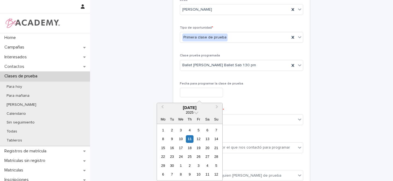
click at [187, 93] on input "text" at bounding box center [201, 93] width 43 height 10
click at [208, 139] on div "13" at bounding box center [207, 139] width 7 height 7
type input "**********"
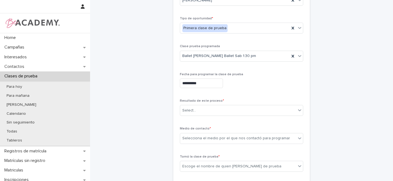
scroll to position [69, 0]
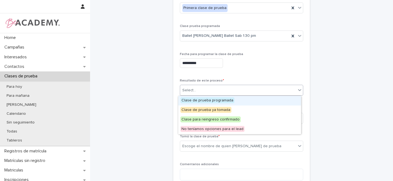
click at [184, 89] on div "Select..." at bounding box center [190, 91] width 14 height 6
click at [191, 100] on span "Clase de prueba programada" at bounding box center [208, 101] width 54 height 6
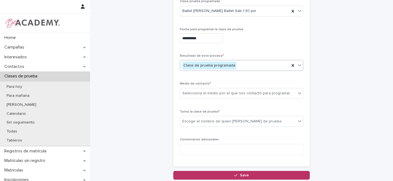
scroll to position [98, 0]
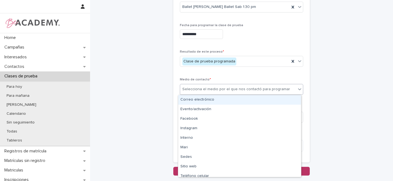
click at [192, 89] on div "Selecciona el medio por el que nos contactó para programar" at bounding box center [237, 90] width 108 height 6
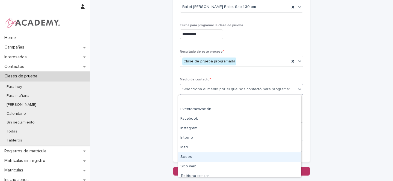
scroll to position [23, 0]
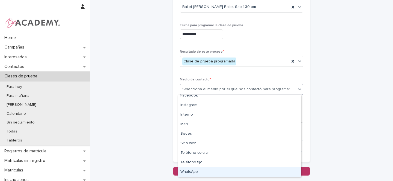
click at [191, 171] on div "WhatsApp" at bounding box center [239, 173] width 123 height 10
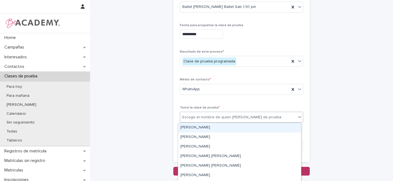
click at [194, 117] on div "Escoge el nombre de quien toma la clase de prueba" at bounding box center [232, 118] width 99 height 6
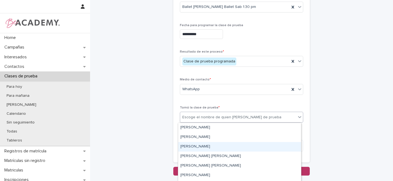
click at [194, 146] on div "Gina Orjuela Cortes" at bounding box center [239, 147] width 123 height 10
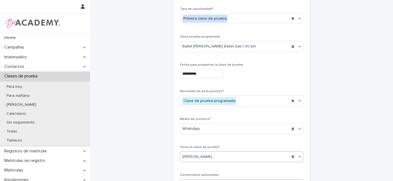
scroll to position [136, 0]
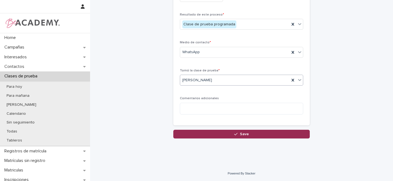
click at [236, 135] on icon "button" at bounding box center [235, 135] width 3 height 4
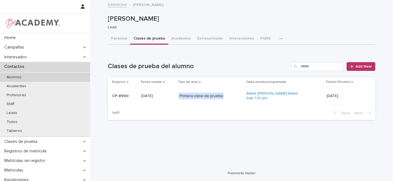
click at [21, 77] on p "Alumnos" at bounding box center [14, 77] width 24 height 5
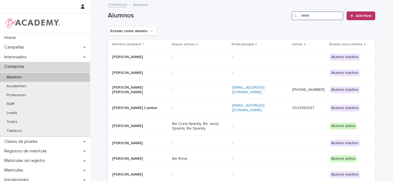
click at [304, 16] on input "Search" at bounding box center [318, 15] width 52 height 9
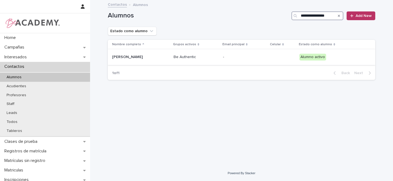
type input "**********"
click at [162, 55] on p "[PERSON_NAME]" at bounding box center [139, 57] width 55 height 5
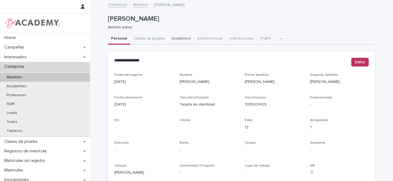
click at [177, 37] on button "Académico" at bounding box center [181, 38] width 26 height 11
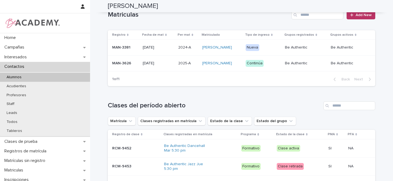
scroll to position [182, 0]
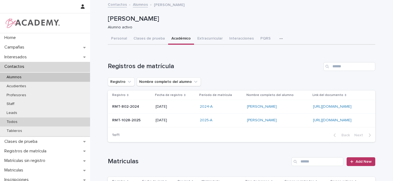
click at [15, 121] on p "Todos" at bounding box center [12, 122] width 20 height 5
